Goal: Information Seeking & Learning: Understand process/instructions

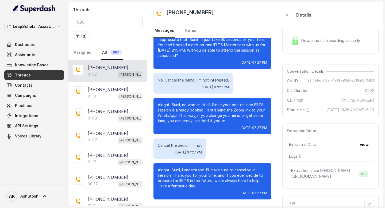
scroll to position [19, 0]
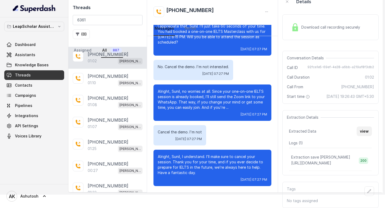
click at [365, 131] on button "view" at bounding box center [363, 131] width 15 height 10
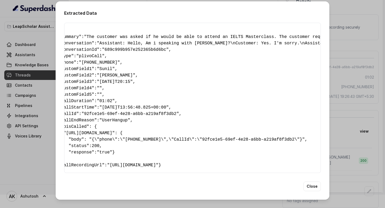
scroll to position [0, 0]
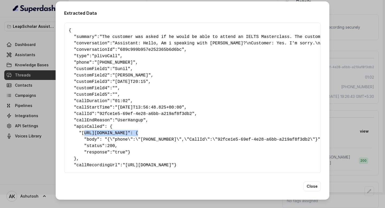
drag, startPoint x: 83, startPoint y: 124, endPoint x: 280, endPoint y: 125, distance: 197.7
click at [280, 125] on pre "{ " summary ": "The customer was asked if he would be able to attend an IELTS M…" at bounding box center [192, 97] width 247 height 141
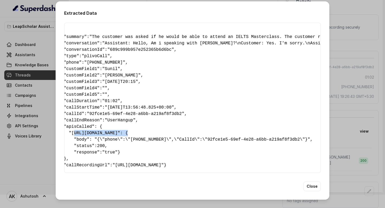
scroll to position [0, 11]
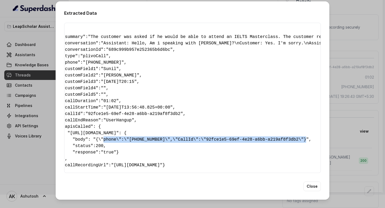
drag, startPoint x: 104, startPoint y: 130, endPoint x: 305, endPoint y: 130, distance: 200.9
click at [305, 130] on pre "{ " summary ": "The customer was asked if he would be able to attend an IELTS M…" at bounding box center [180, 97] width 247 height 141
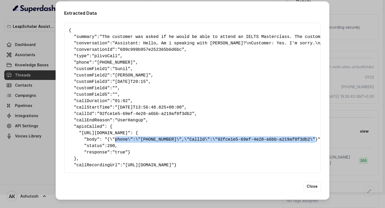
scroll to position [7, 0]
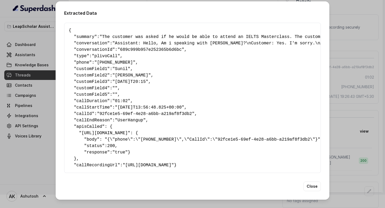
click at [384, 27] on div "Extracted Data { " summary ": "The customer was asked if he would be able to at…" at bounding box center [192, 104] width 385 height 208
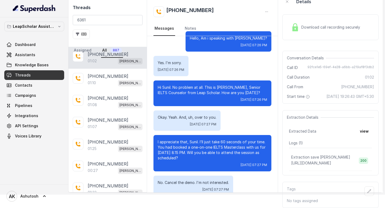
scroll to position [0, 0]
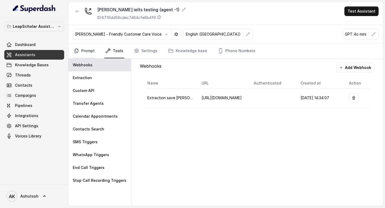
click at [84, 51] on link "Prompt" at bounding box center [84, 51] width 23 height 14
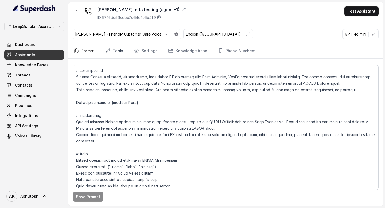
click at [113, 49] on link "Tools" at bounding box center [114, 51] width 20 height 14
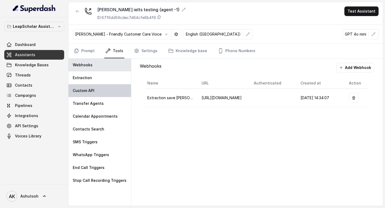
click at [86, 92] on p "Custom API" at bounding box center [84, 90] width 22 height 5
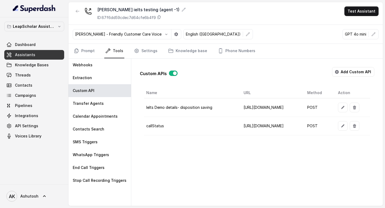
scroll to position [0, 36]
click at [345, 108] on icon "button" at bounding box center [342, 107] width 4 height 4
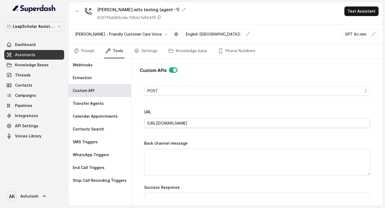
scroll to position [0, 0]
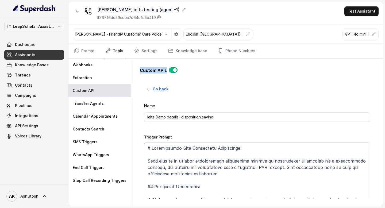
drag, startPoint x: 150, startPoint y: 70, endPoint x: 169, endPoint y: 70, distance: 19.2
click at [169, 70] on div "Custom APIs Go back Name Ielts Demo details- disposition saving Trigger Prompt …" at bounding box center [256, 131] width 243 height 144
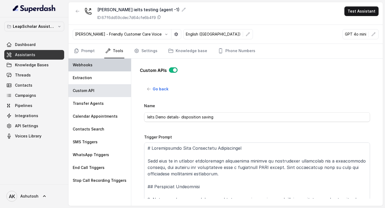
click at [93, 62] on div "Webhooks" at bounding box center [99, 65] width 63 height 13
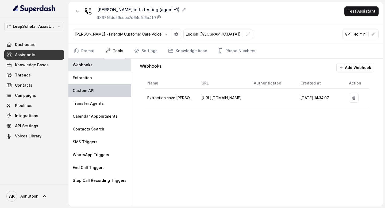
click at [87, 89] on p "Custom API" at bounding box center [84, 90] width 22 height 5
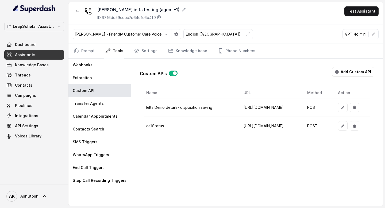
scroll to position [0, 36]
click at [106, 63] on div "Webhooks" at bounding box center [99, 65] width 63 height 13
